Goal: Complete application form

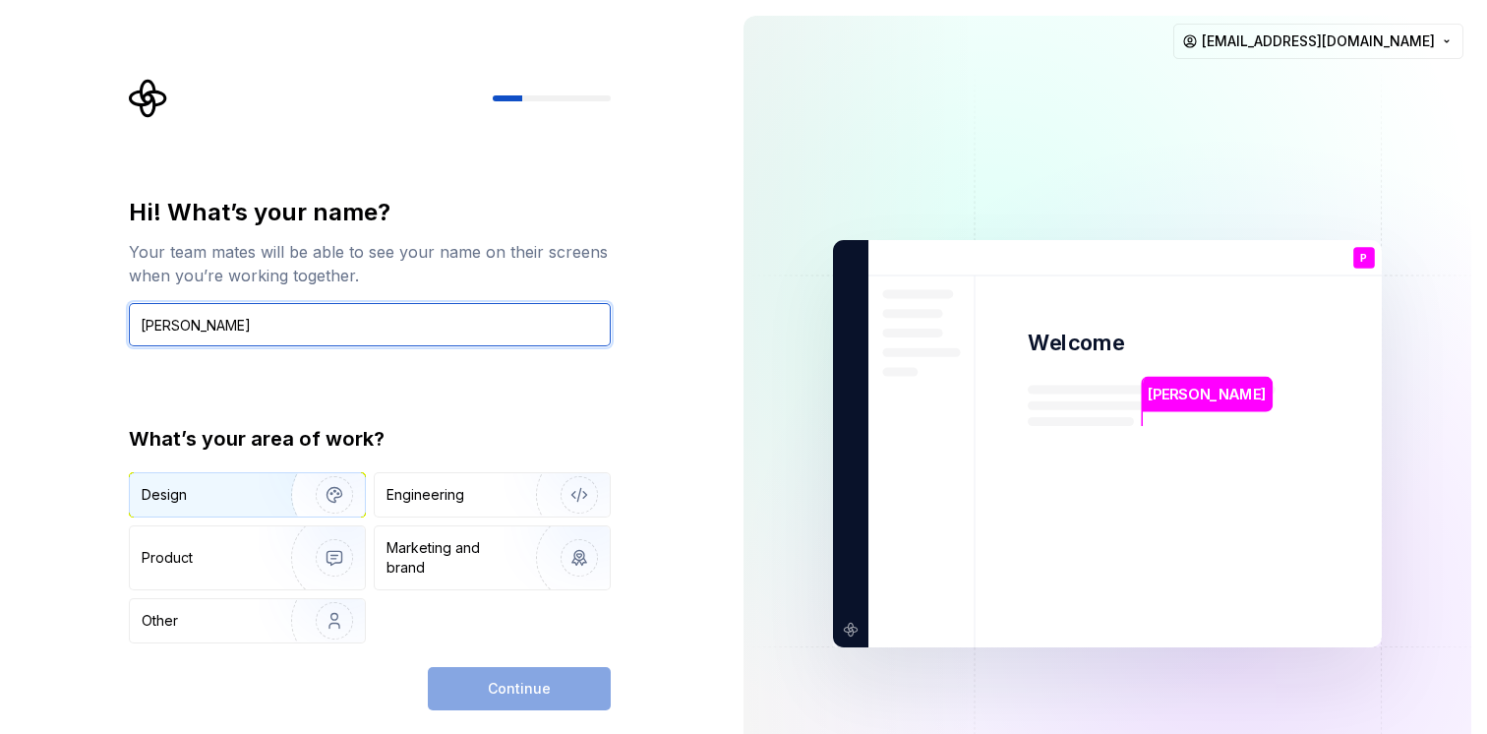
type input "[PERSON_NAME]"
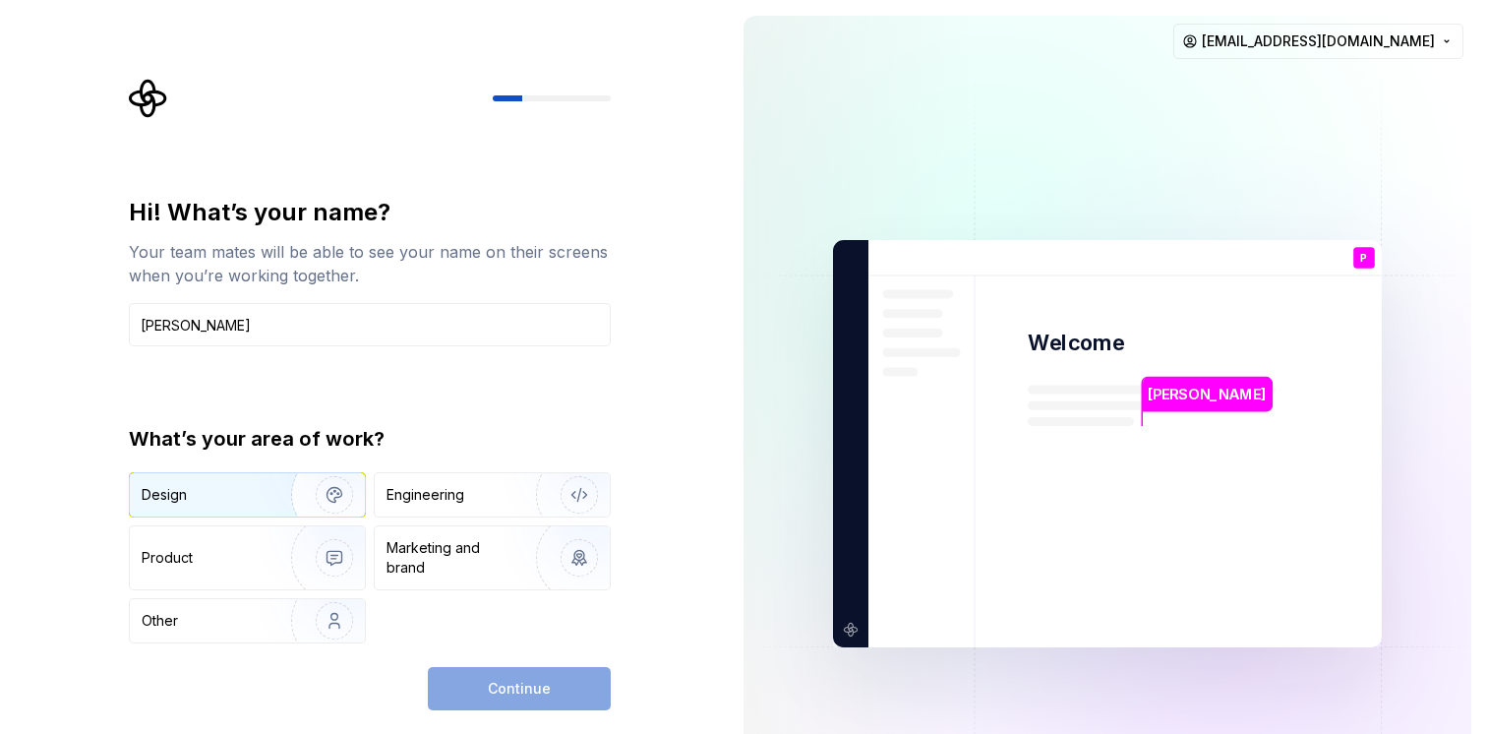
click at [192, 514] on div "Design" at bounding box center [247, 494] width 235 height 43
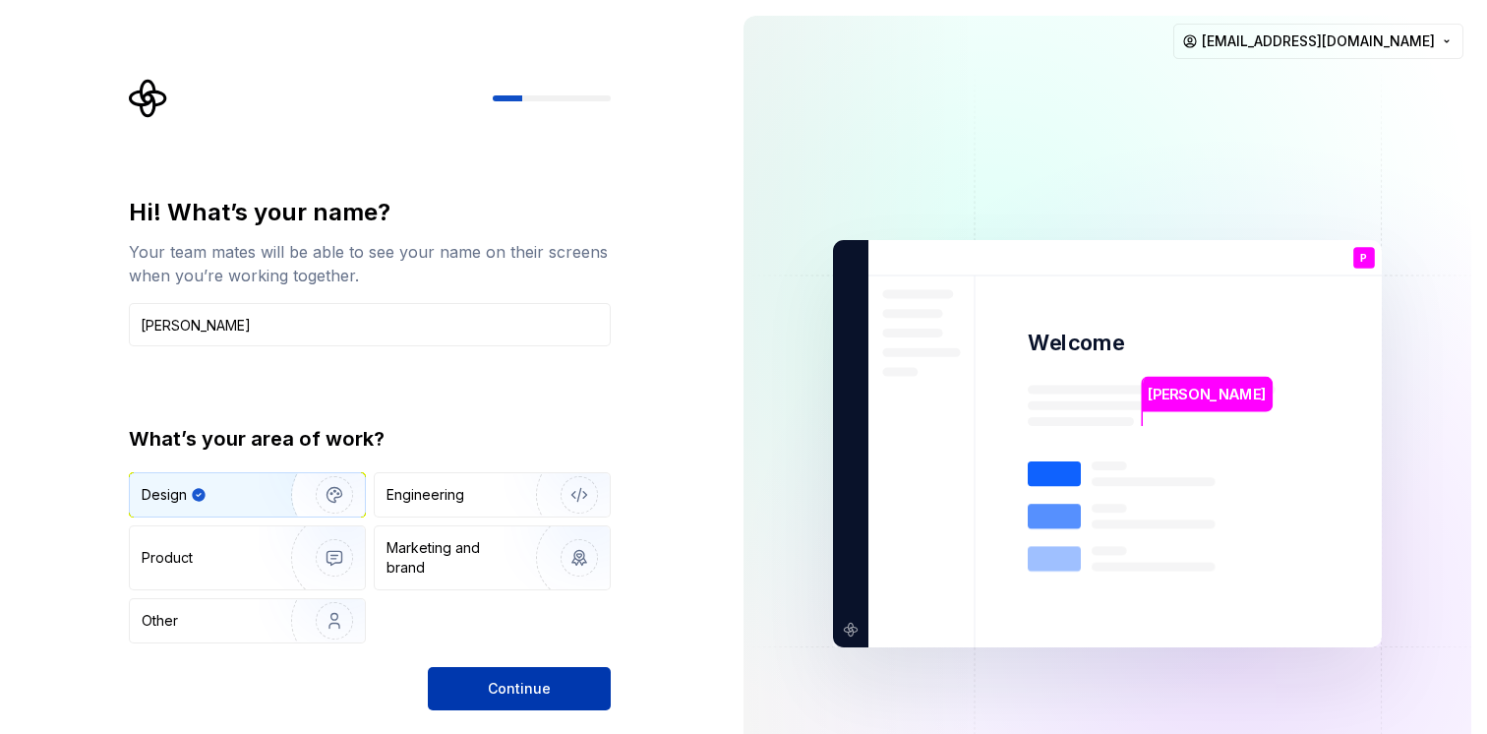
click at [550, 684] on button "Continue" at bounding box center [519, 688] width 183 height 43
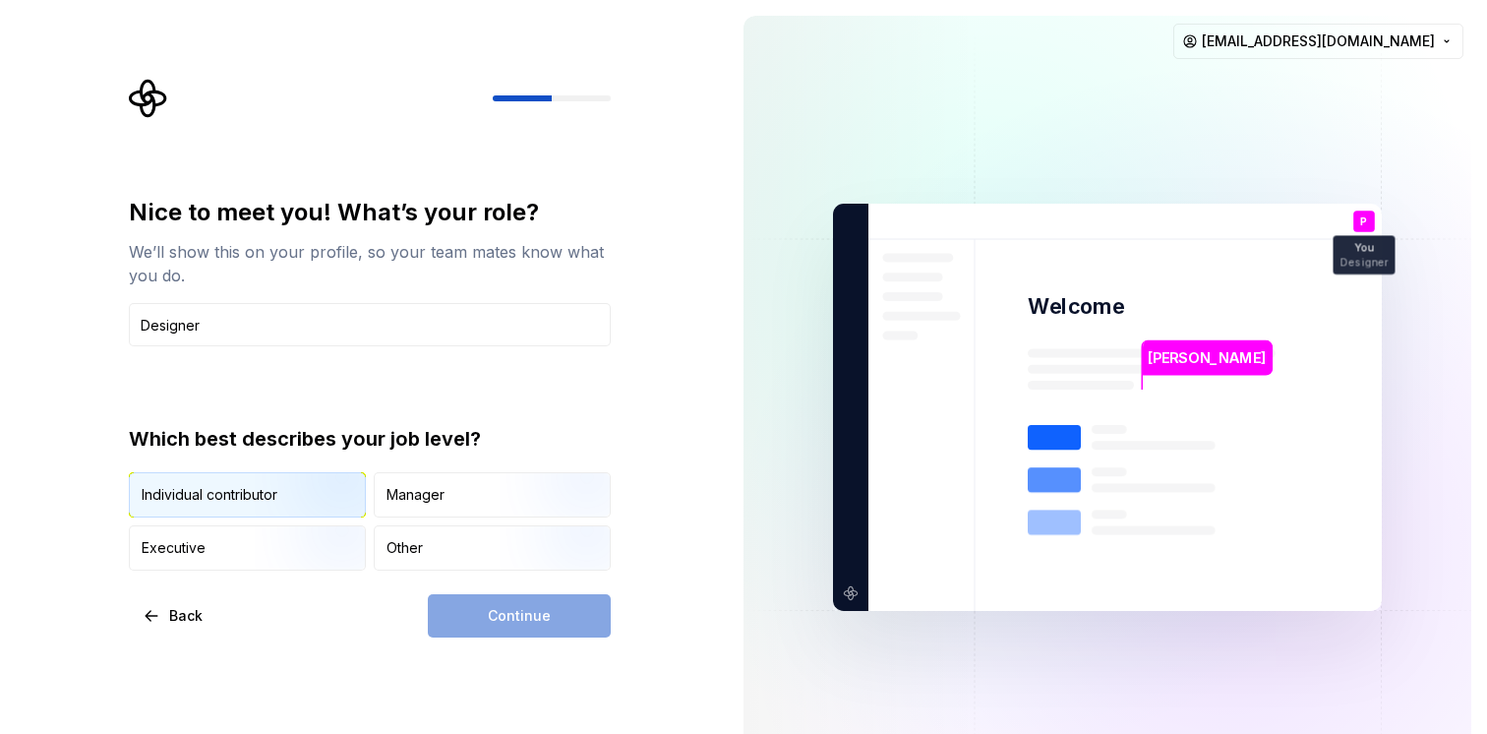
type input "Designer"
click at [245, 505] on div "Individual contributor" at bounding box center [247, 494] width 235 height 43
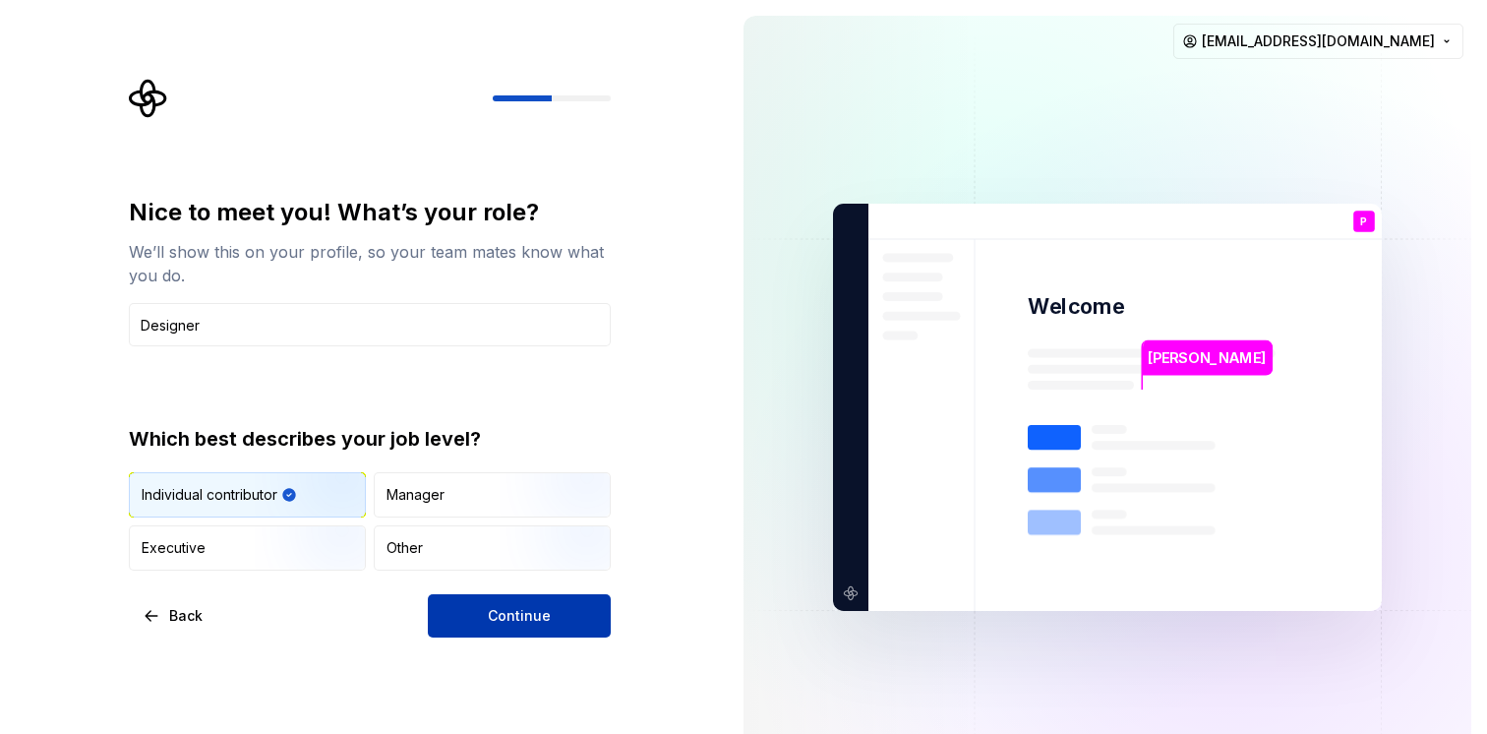
click at [480, 605] on button "Continue" at bounding box center [519, 615] width 183 height 43
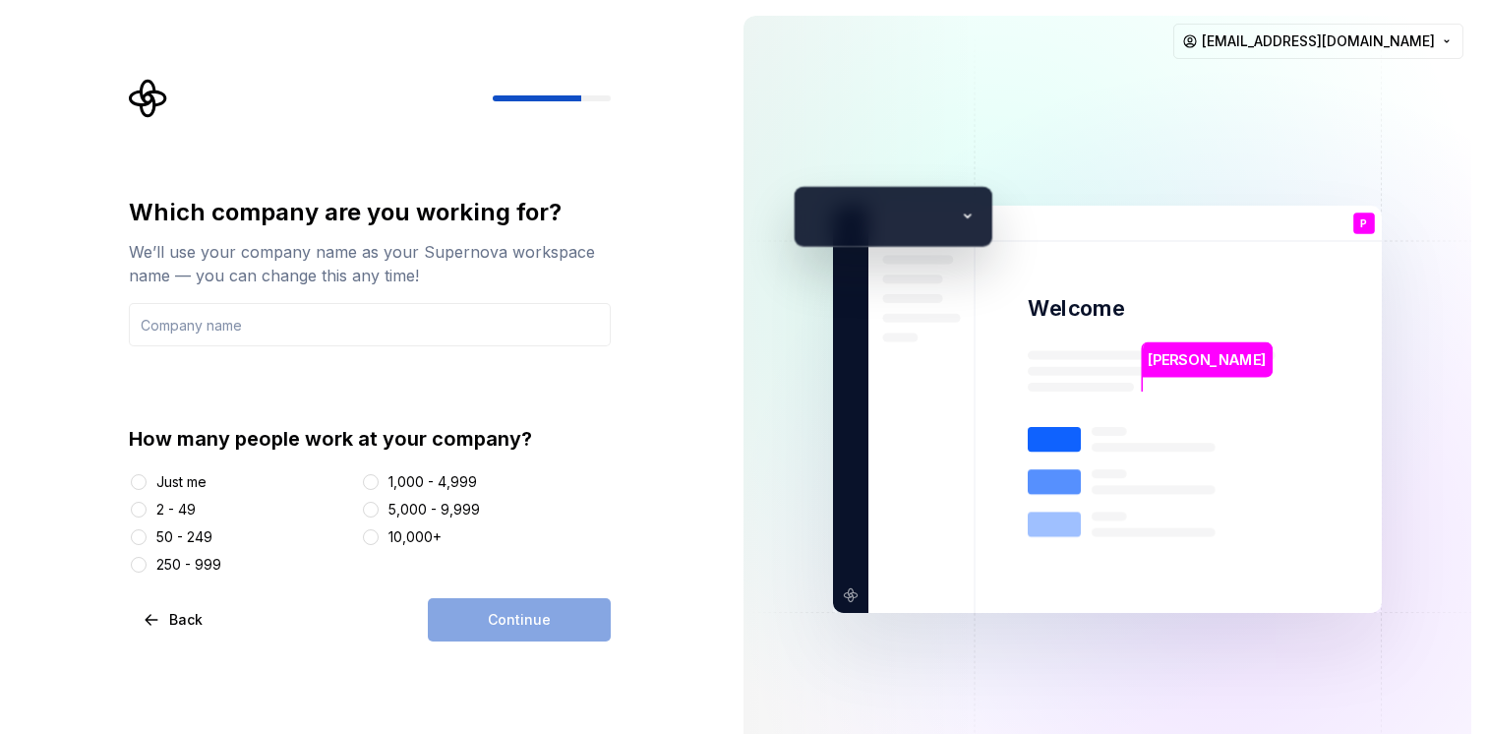
click at [189, 482] on div "Just me" at bounding box center [181, 482] width 50 height 20
click at [147, 482] on button "Just me" at bounding box center [139, 482] width 16 height 16
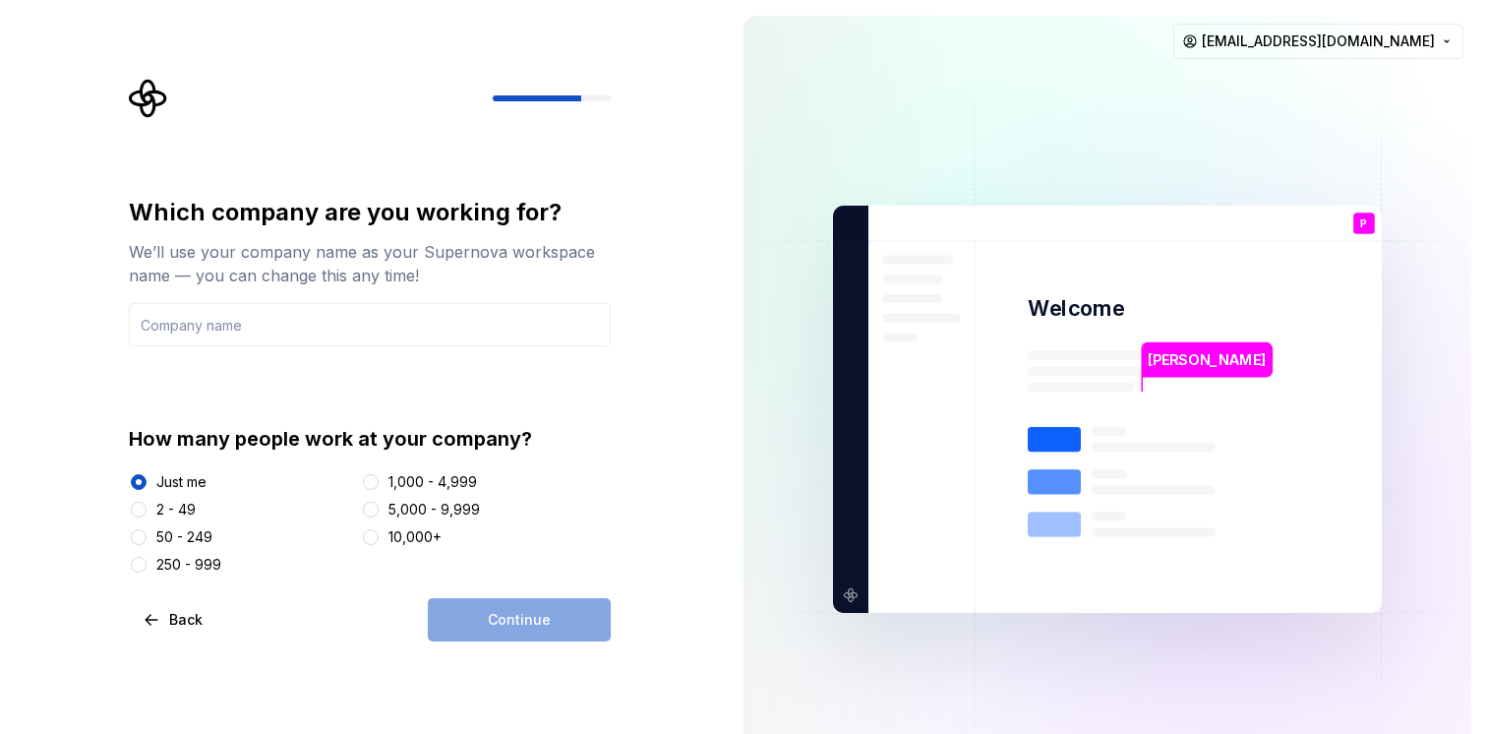
click at [189, 510] on div "2 - 49" at bounding box center [175, 510] width 39 height 20
click at [147, 510] on button "2 - 49" at bounding box center [139, 510] width 16 height 16
click at [499, 619] on div "Continue" at bounding box center [519, 619] width 183 height 43
click at [211, 484] on div "Just me" at bounding box center [241, 482] width 224 height 20
click at [200, 484] on div "Just me" at bounding box center [181, 482] width 50 height 20
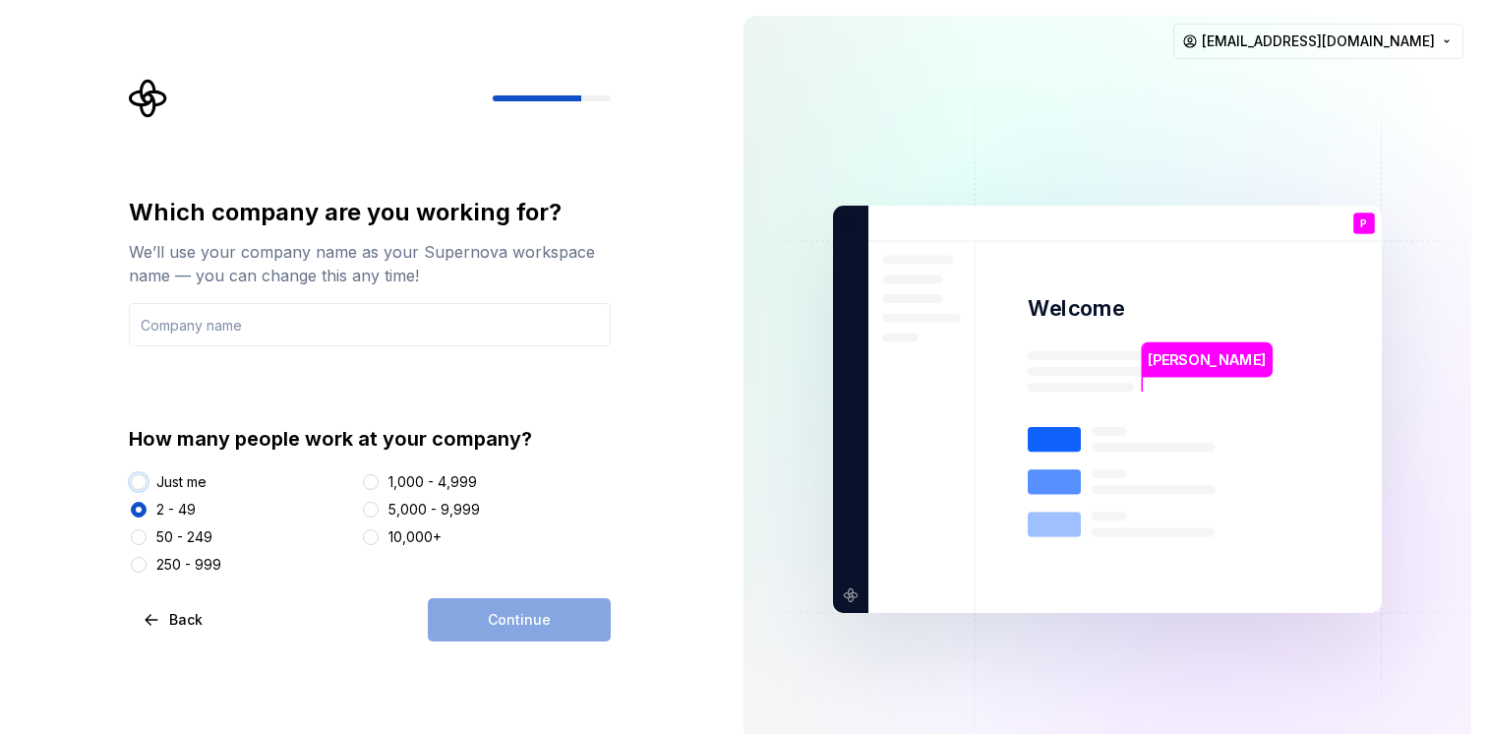
click at [147, 484] on button "Just me" at bounding box center [139, 482] width 16 height 16
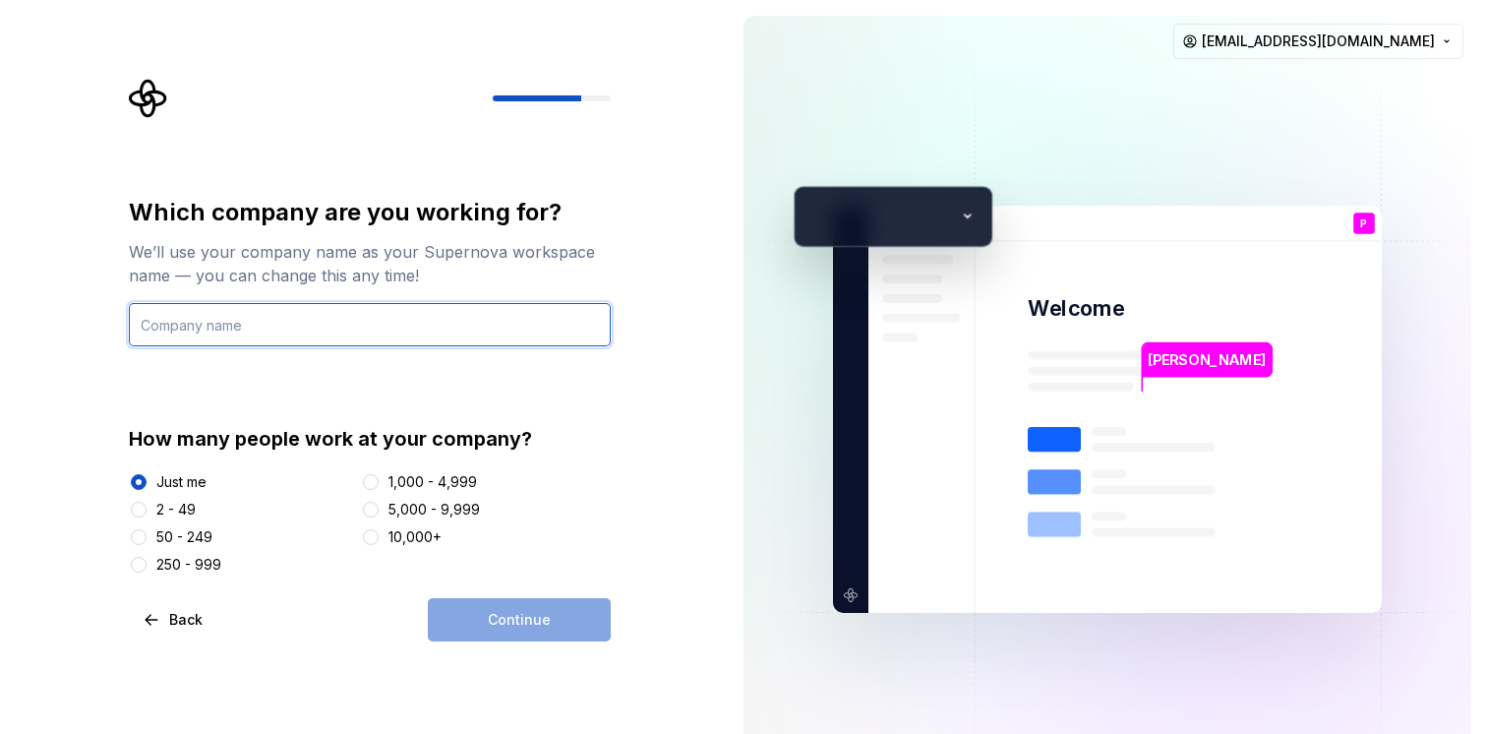
click at [241, 327] on input "text" at bounding box center [370, 324] width 482 height 43
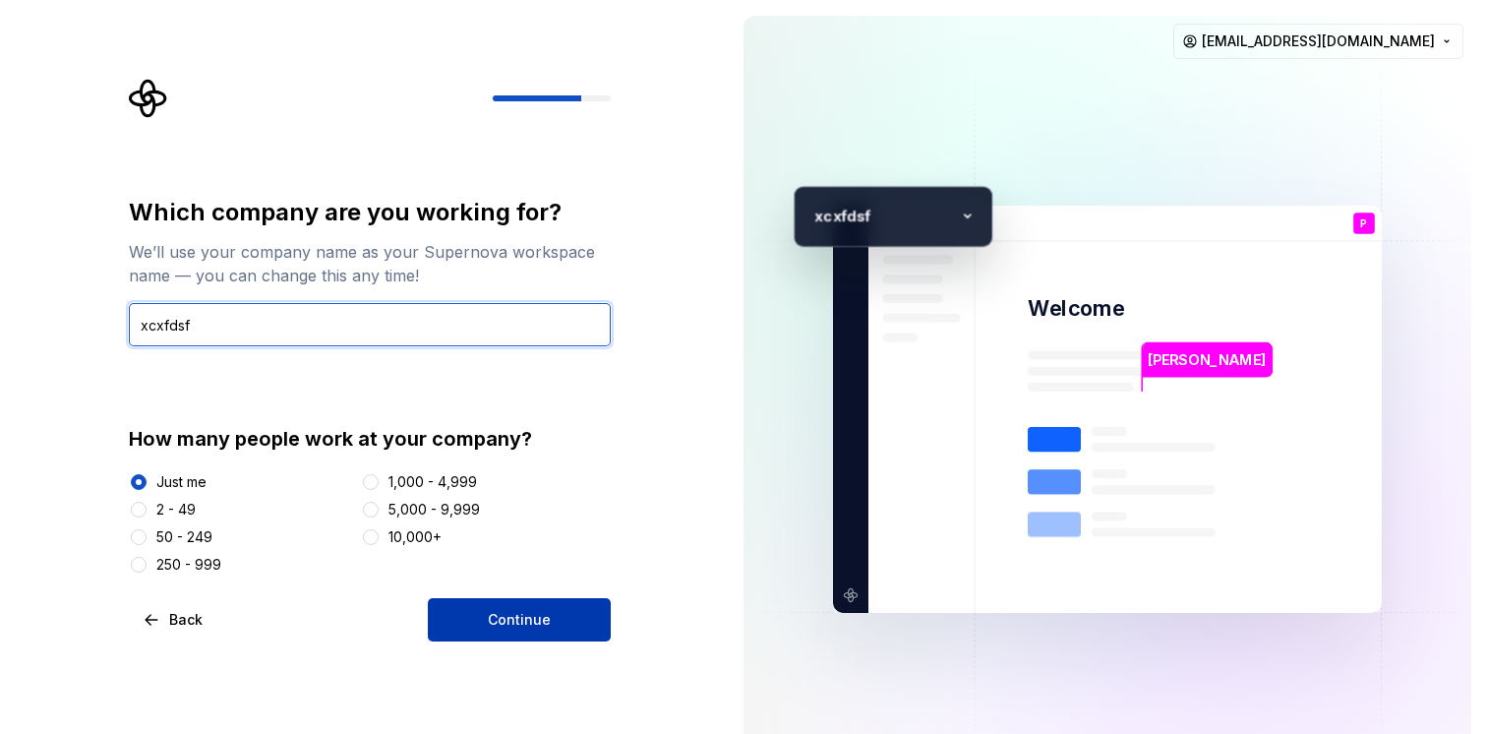
type input "xcxfdsf"
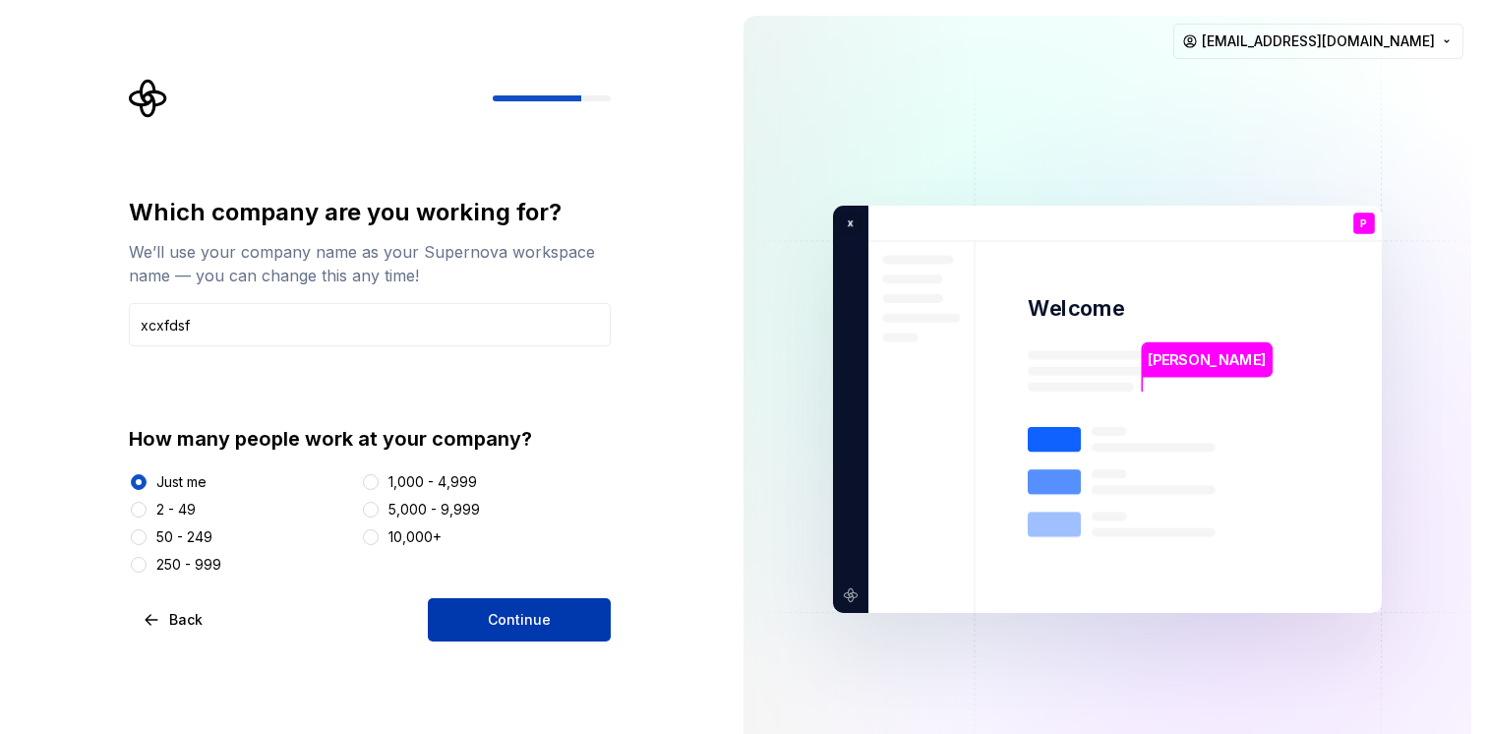
click at [480, 615] on button "Continue" at bounding box center [519, 619] width 183 height 43
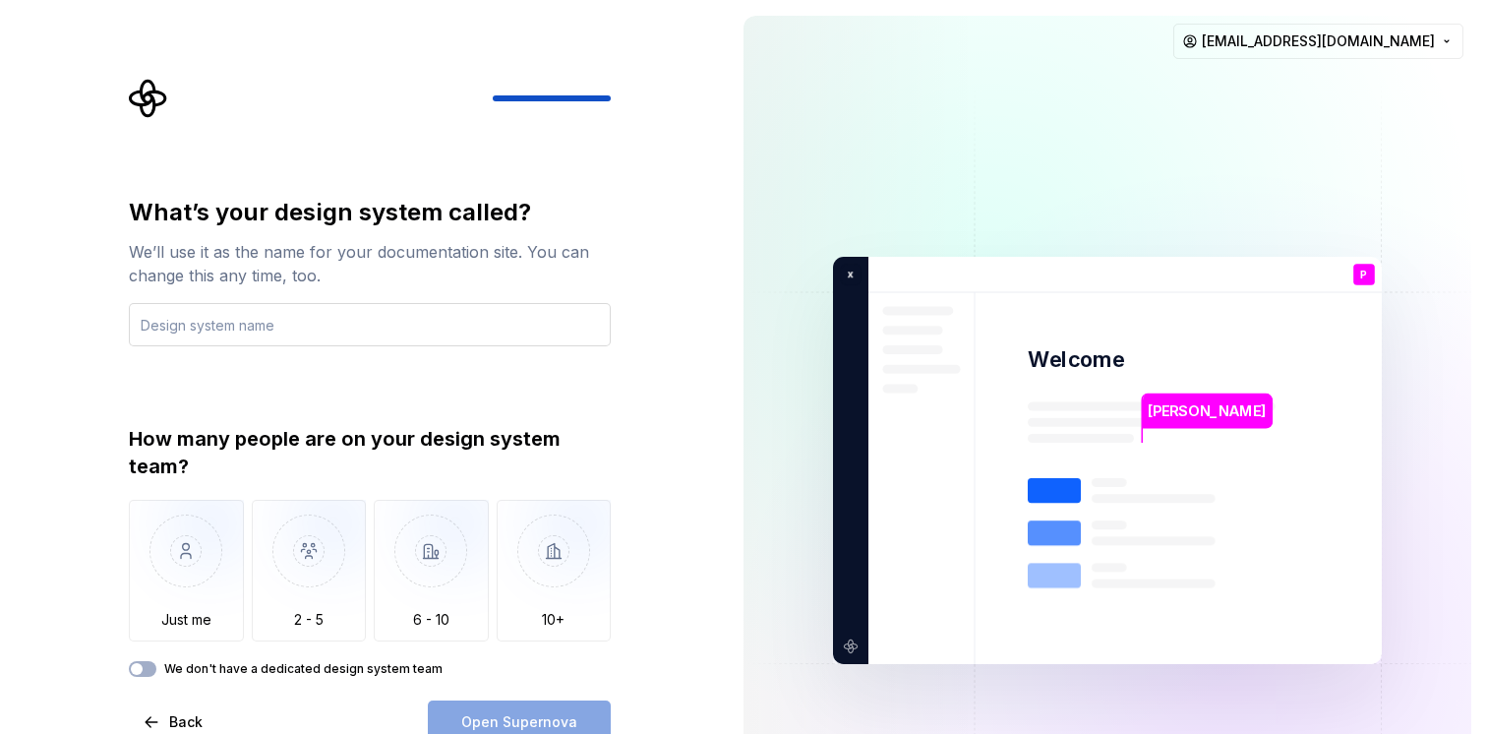
click at [395, 329] on input "text" at bounding box center [370, 324] width 482 height 43
type input "s"
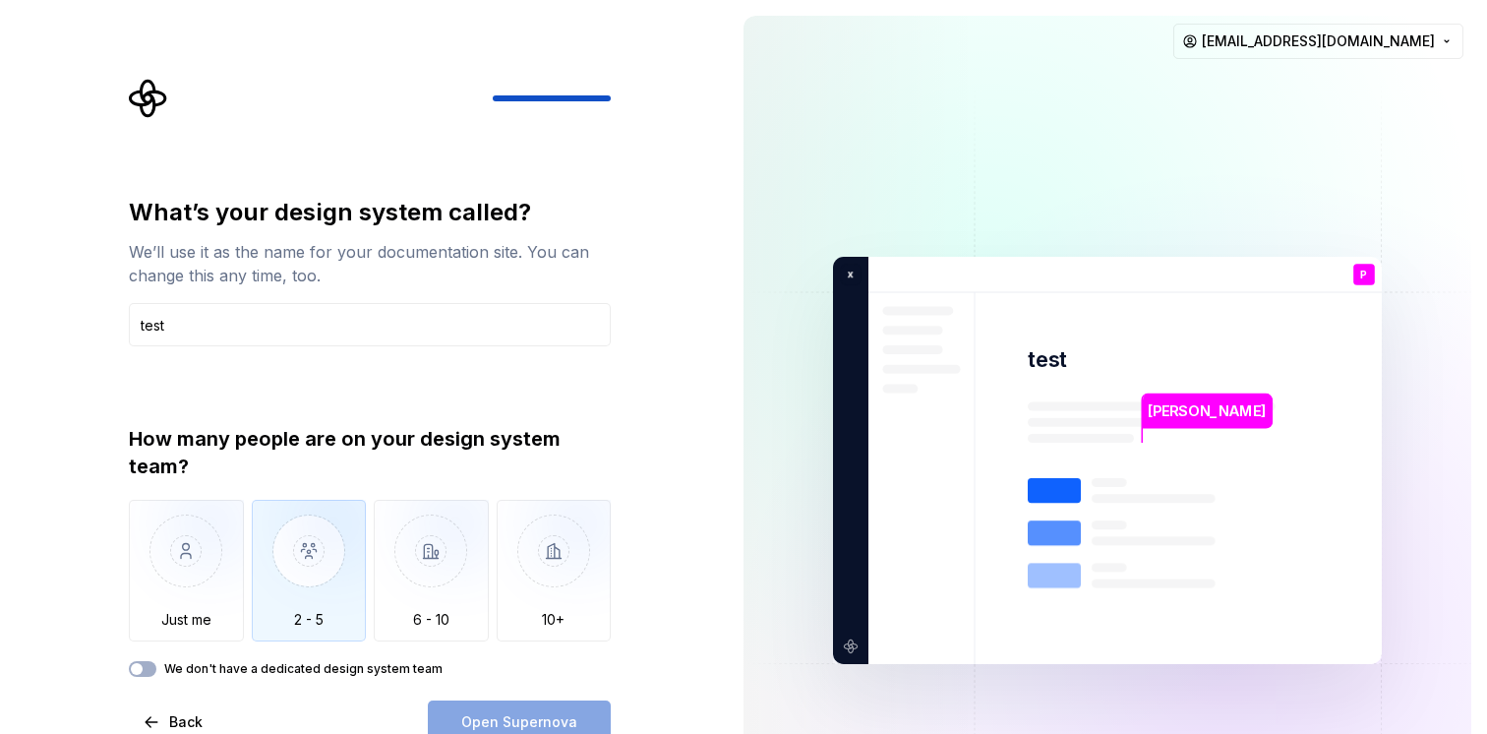
type input "test"
click at [313, 533] on img "button" at bounding box center [309, 566] width 115 height 132
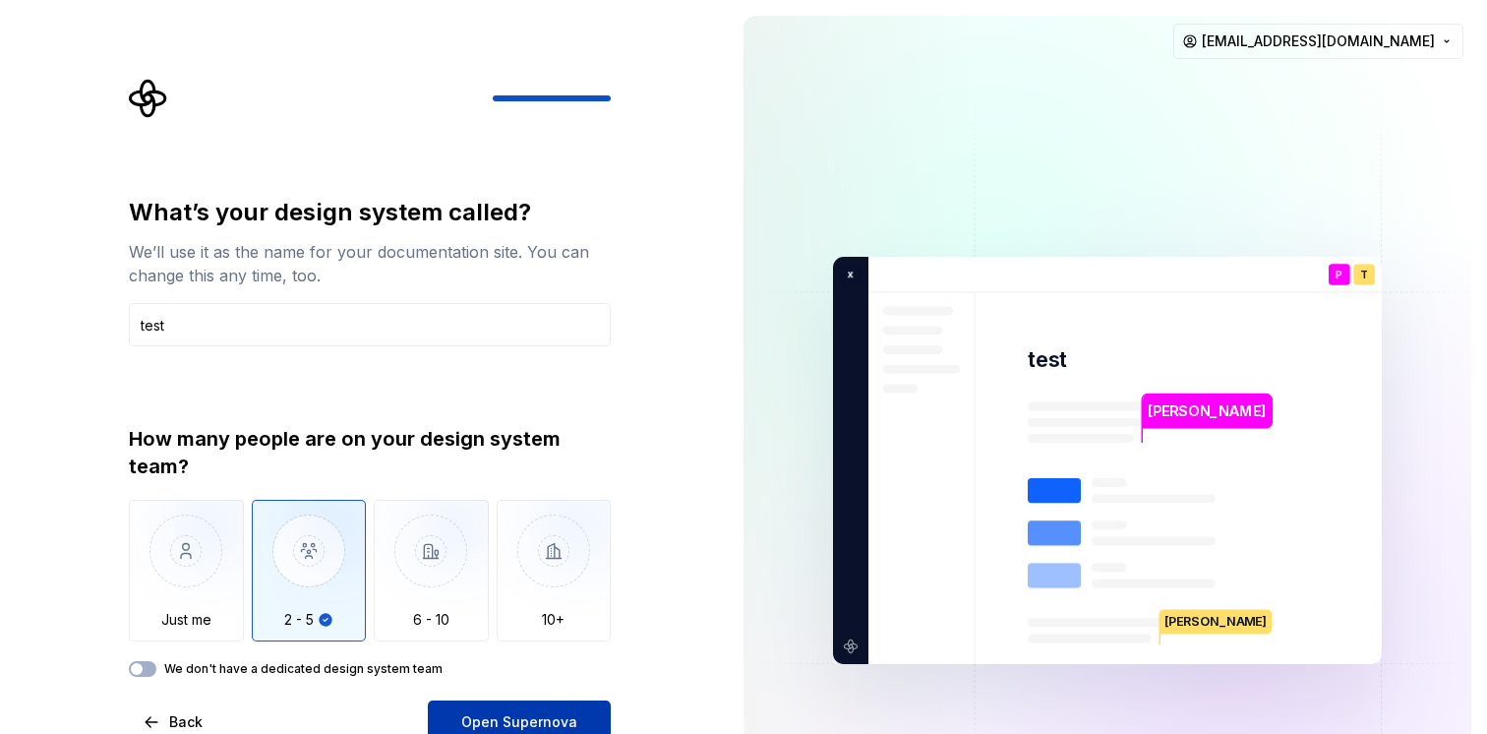
click at [473, 714] on span "Open Supernova" at bounding box center [519, 722] width 116 height 20
